Goal: Transaction & Acquisition: Purchase product/service

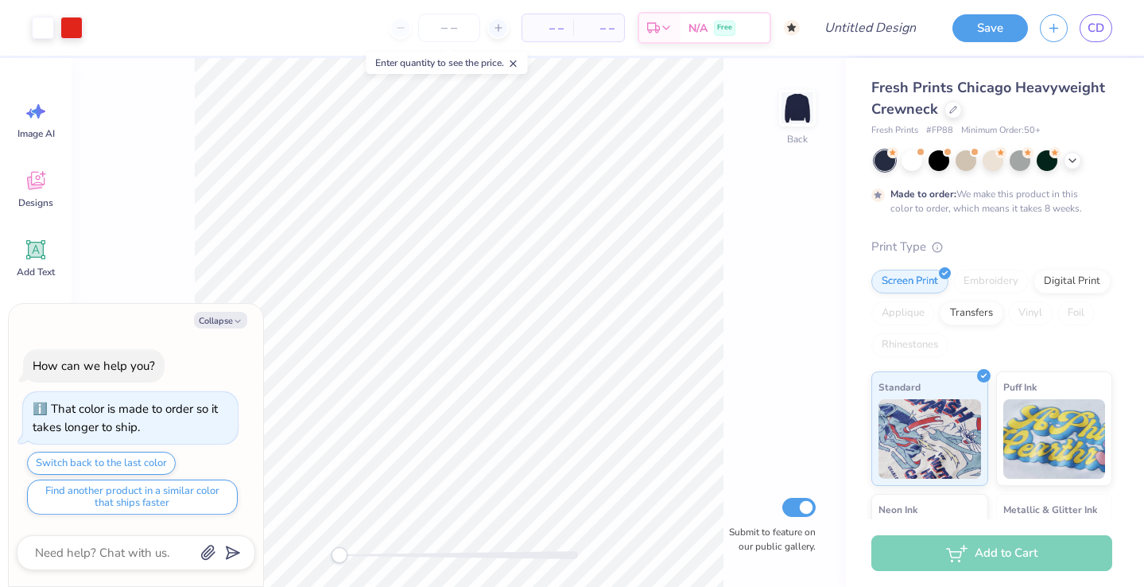
click at [218, 308] on div "Collapse How can we help you? That color is made to order so it takes longer to…" at bounding box center [136, 445] width 254 height 283
click at [219, 315] on button "Collapse" at bounding box center [220, 320] width 53 height 17
type textarea "x"
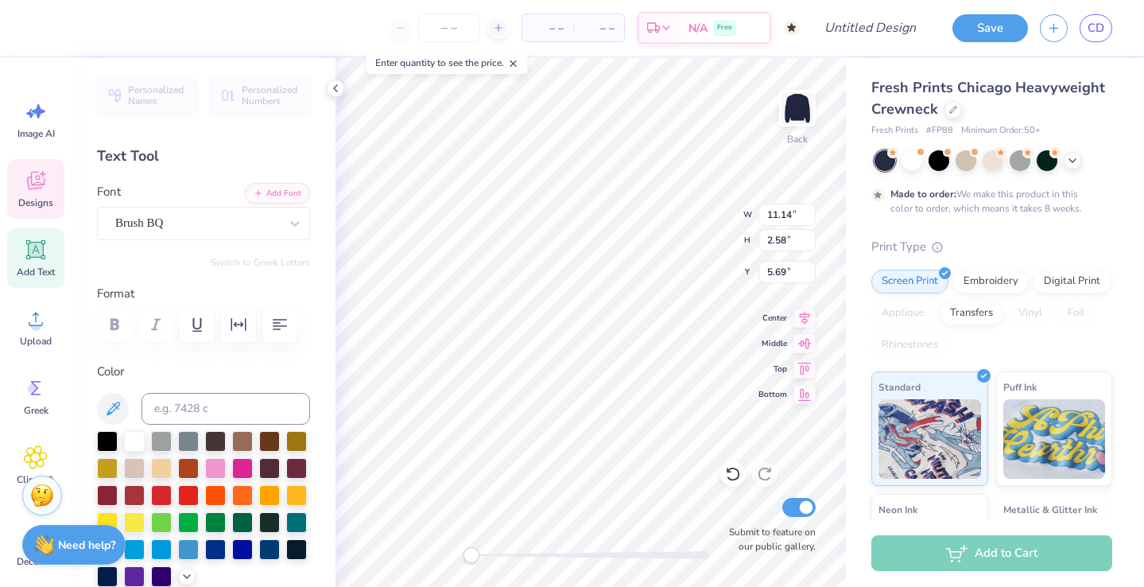
type textarea "p"
type textarea "Kappa Alpha Theta"
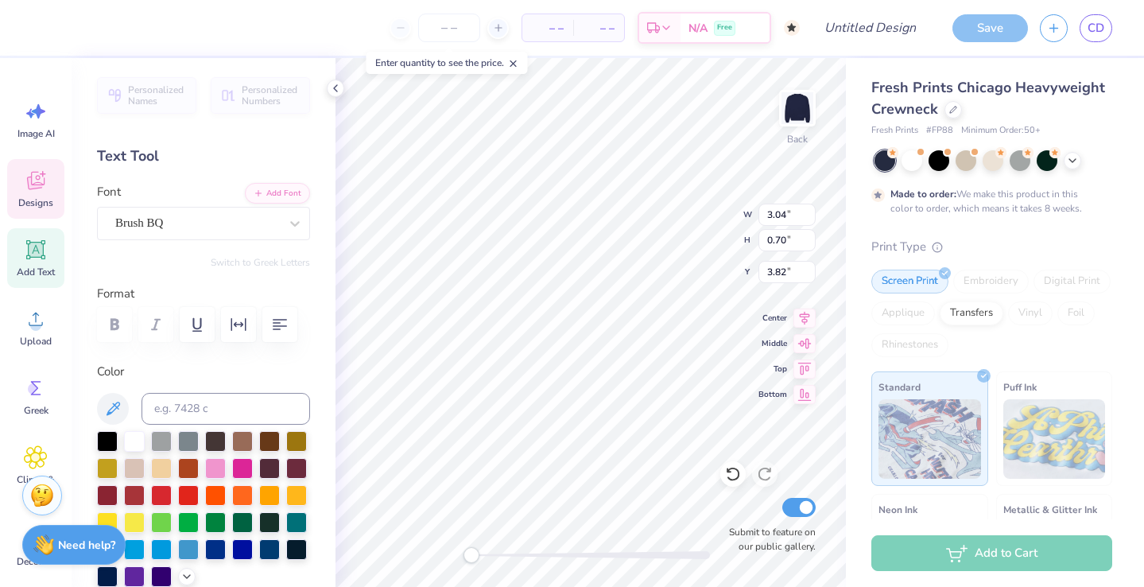
scroll to position [0, 0]
type textarea "p"
type textarea "k"
type textarea "theta"
type textarea "P"
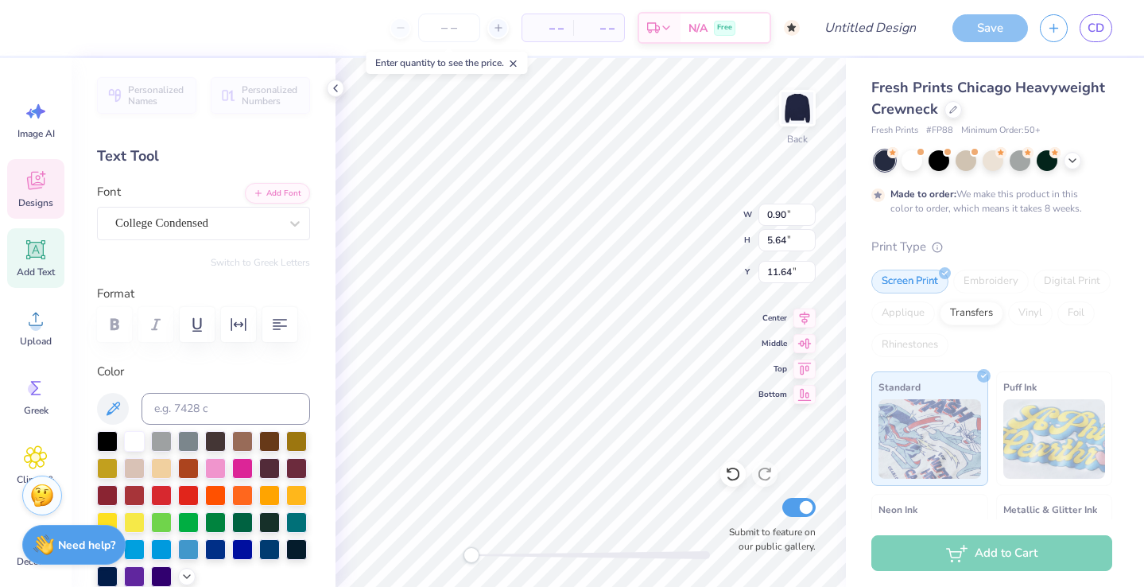
type textarea "k"
type textarea "kappa alpha theta"
type input "5.64"
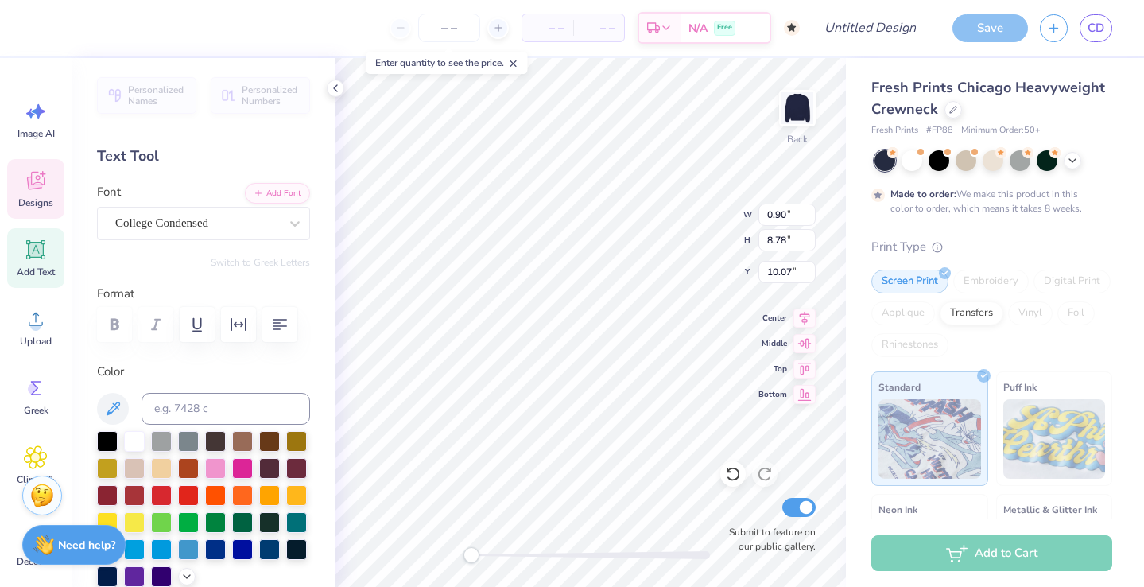
type input "11.64"
type textarea "BETA"
paste textarea "kappa alpha theta"
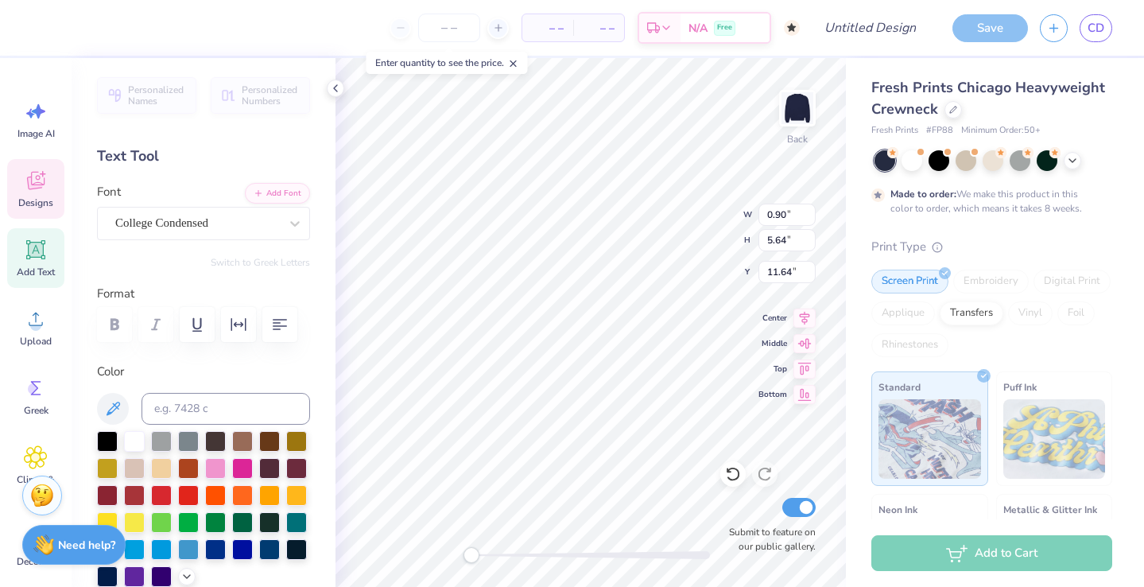
type textarea "kappa alpha theta"
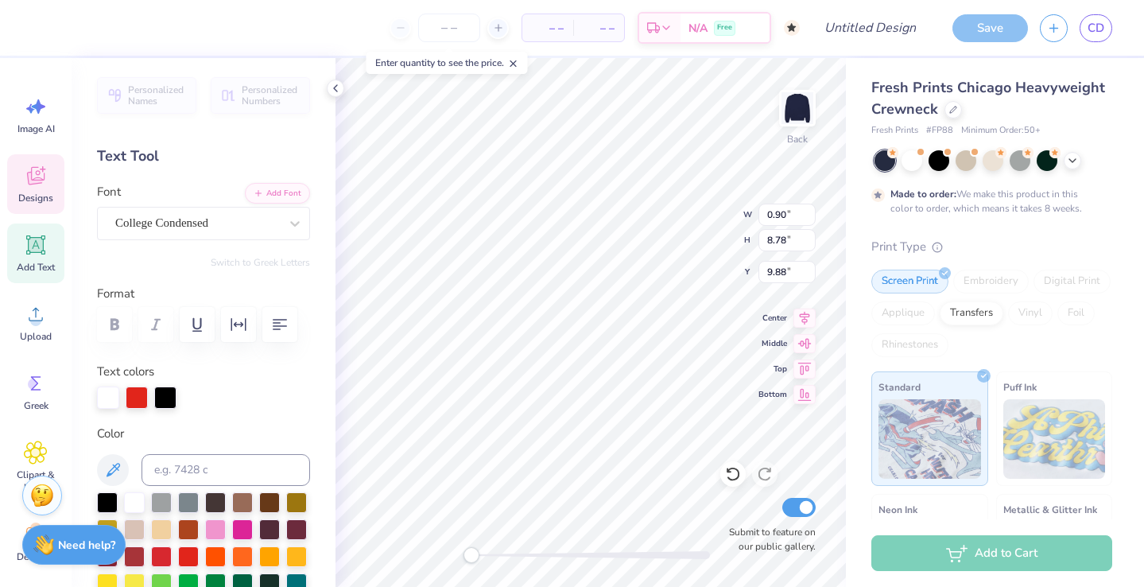
scroll to position [0, 6]
click at [106, 401] on div at bounding box center [108, 397] width 22 height 22
click at [113, 395] on div at bounding box center [108, 397] width 22 height 22
click at [112, 396] on div at bounding box center [108, 397] width 22 height 22
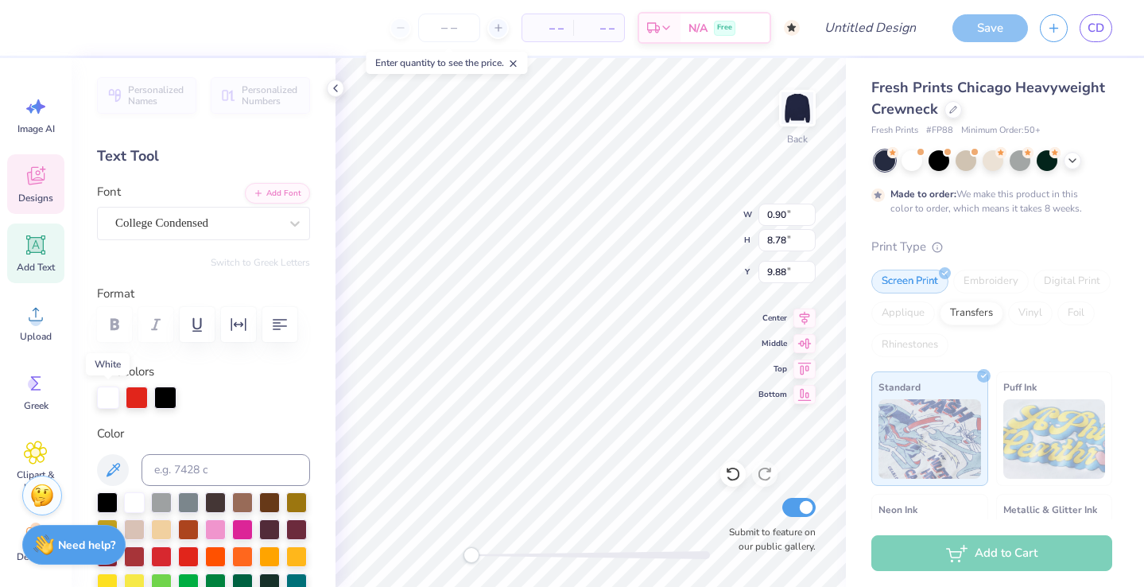
click at [112, 396] on div at bounding box center [108, 397] width 22 height 22
click at [917, 155] on div at bounding box center [911, 159] width 21 height 21
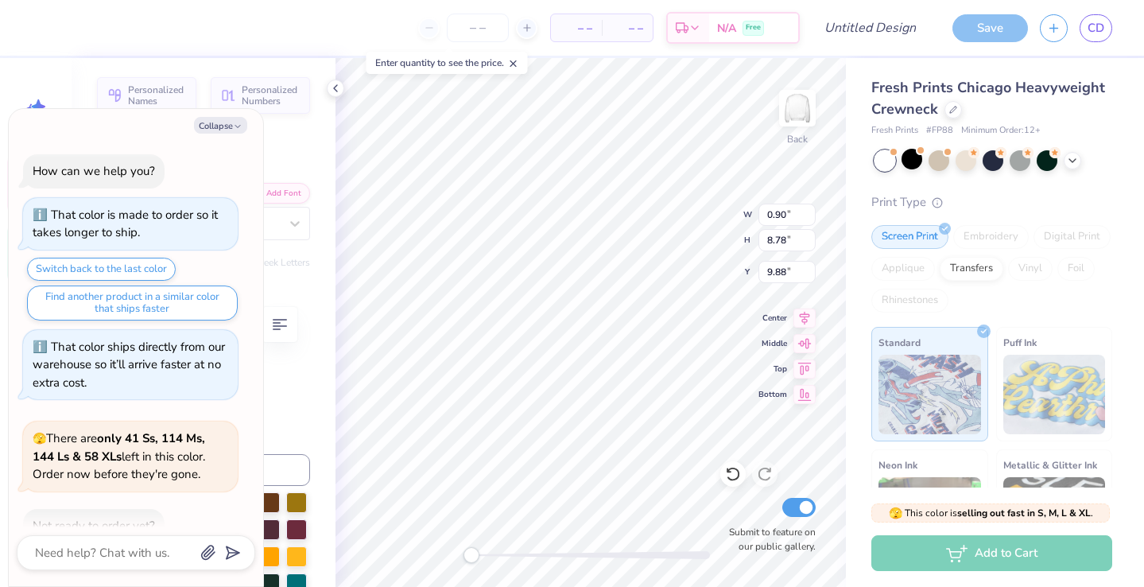
scroll to position [232, 0]
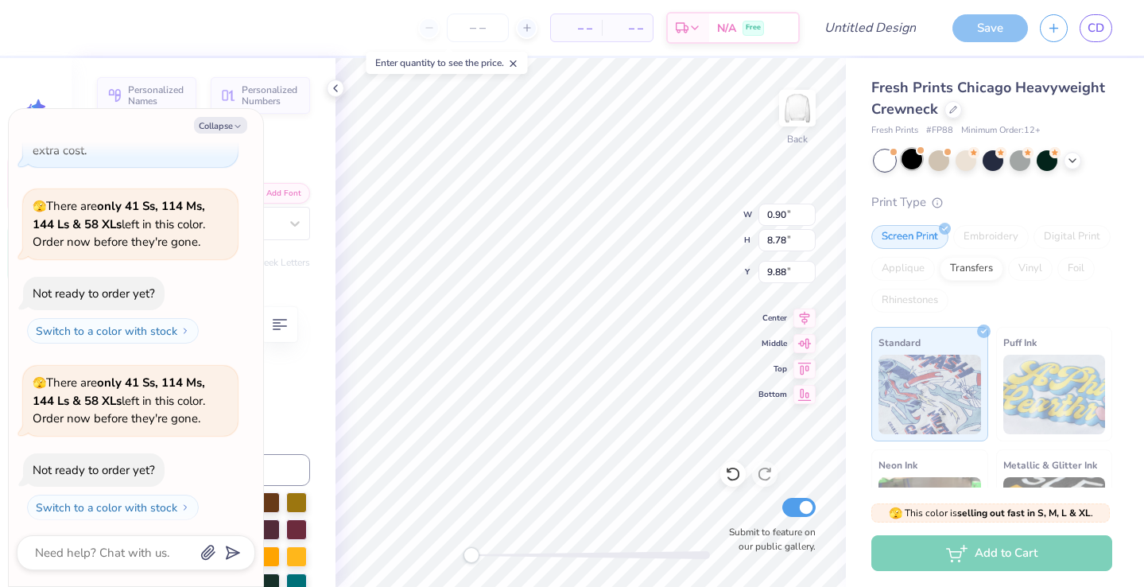
click at [914, 157] on div at bounding box center [911, 159] width 21 height 21
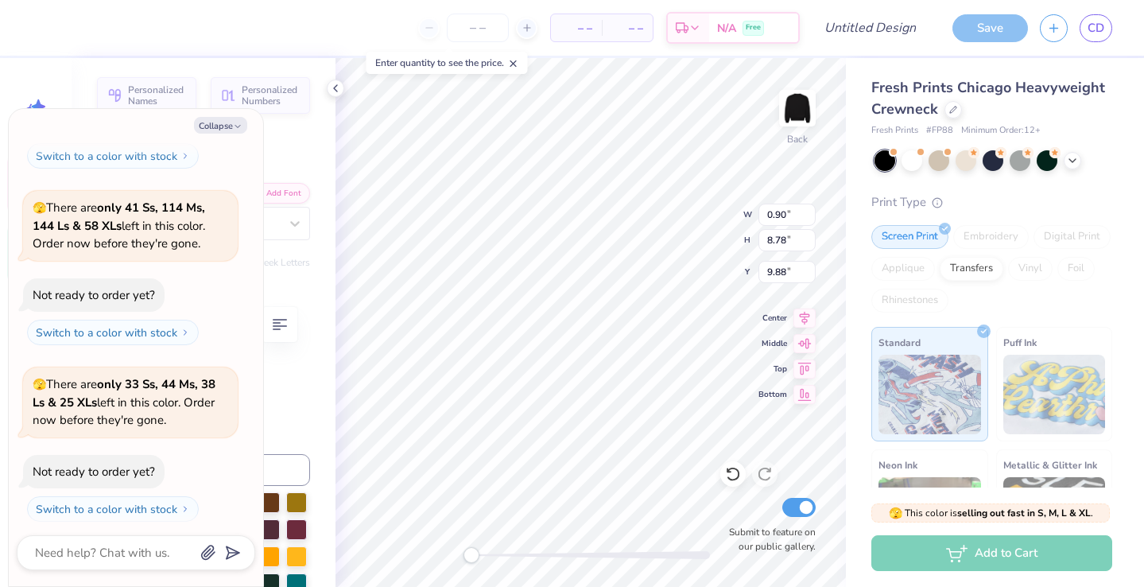
type textarea "x"
